Goal: Task Accomplishment & Management: Use online tool/utility

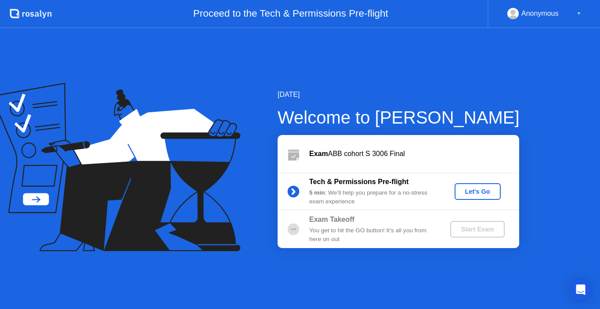
click at [467, 192] on div "Let's Go" at bounding box center [477, 191] width 39 height 7
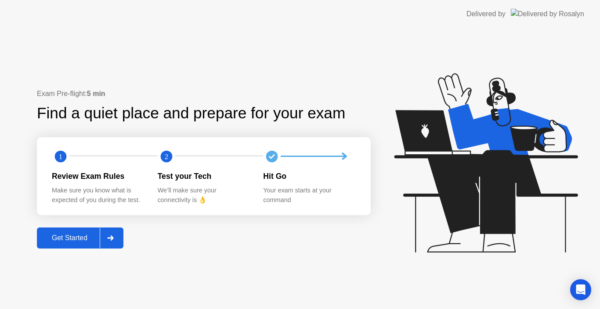
click at [74, 237] on div "Get Started" at bounding box center [70, 238] width 60 height 8
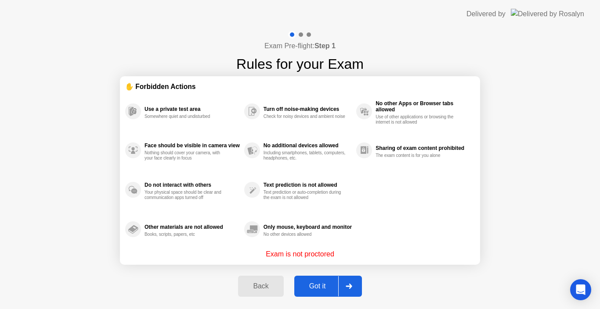
click at [305, 288] on div "Got it" at bounding box center [317, 287] width 41 height 8
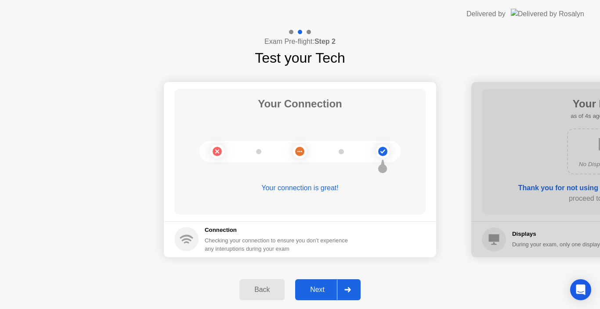
click at [305, 288] on div "Next" at bounding box center [317, 290] width 39 height 8
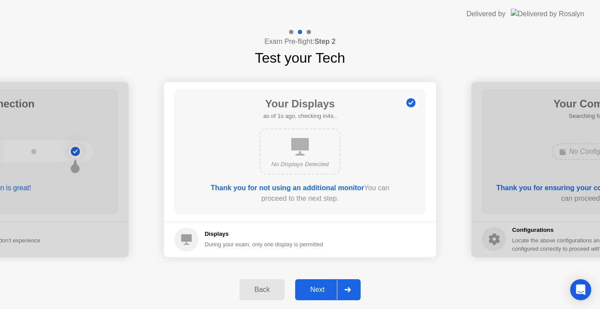
click at [305, 288] on div "Next" at bounding box center [317, 290] width 39 height 8
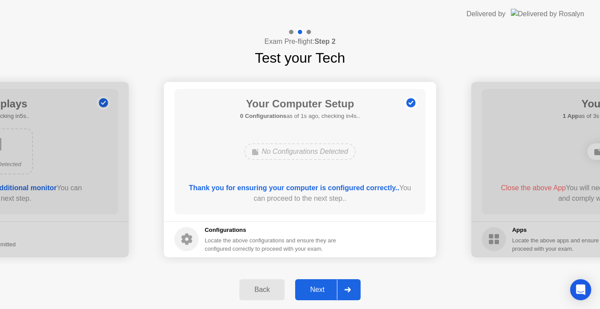
click at [321, 297] on button "Next" at bounding box center [327, 290] width 65 height 21
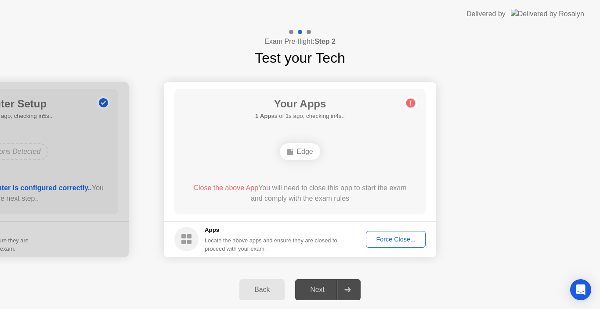
click at [316, 288] on div "Next" at bounding box center [317, 290] width 39 height 8
click at [403, 239] on div "Force Close..." at bounding box center [396, 239] width 54 height 7
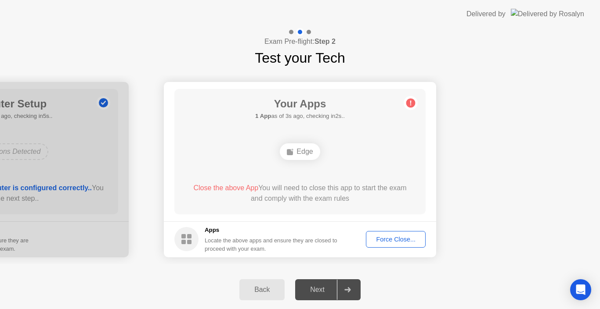
click at [403, 236] on div "Force Close..." at bounding box center [396, 239] width 54 height 7
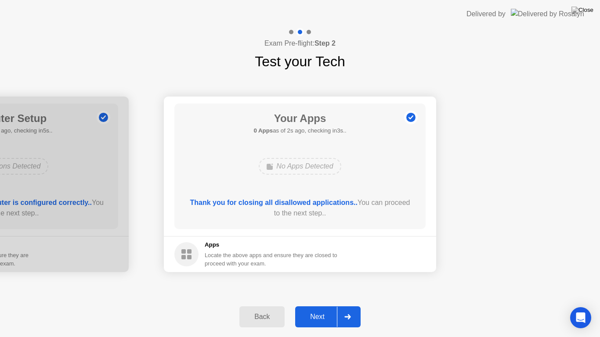
click at [301, 309] on div "Next" at bounding box center [317, 317] width 39 height 8
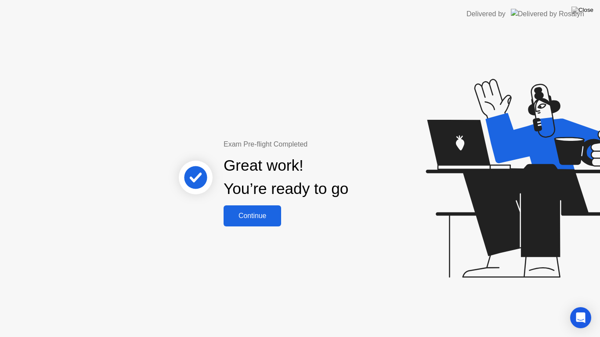
click at [248, 214] on div "Continue" at bounding box center [252, 216] width 52 height 8
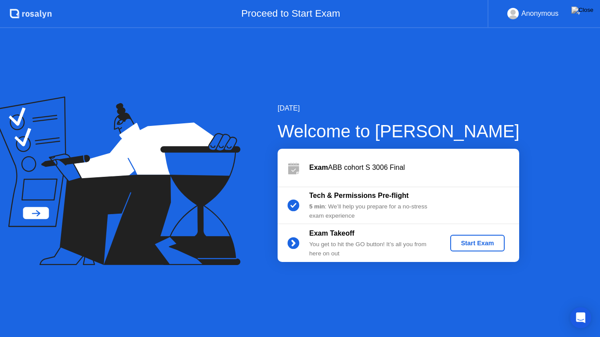
click at [462, 242] on div "Start Exam" at bounding box center [476, 243] width 47 height 7
